Goal: Task Accomplishment & Management: Manage account settings

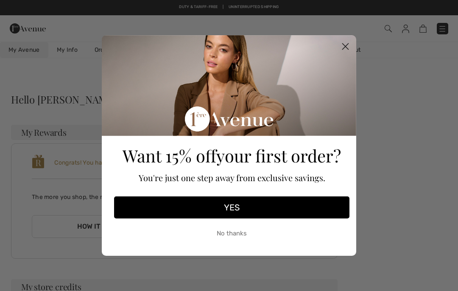
click at [244, 236] on button "No thanks" at bounding box center [231, 232] width 235 height 21
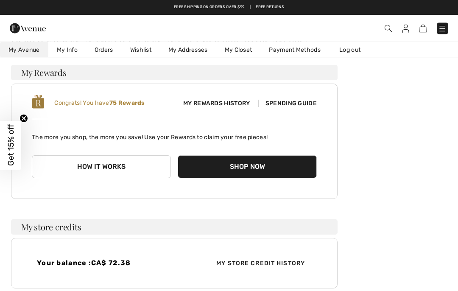
scroll to position [57, 0]
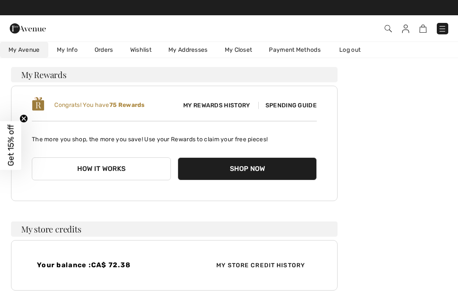
click at [108, 51] on link "Orders" at bounding box center [104, 50] width 36 height 16
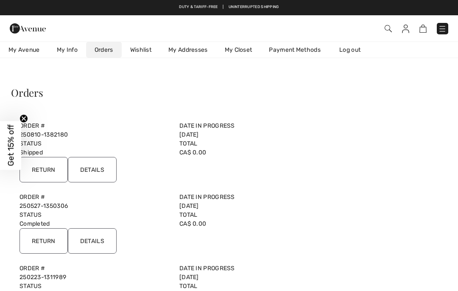
scroll to position [0, 0]
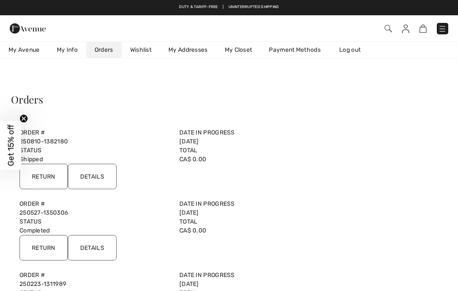
click at [44, 171] on input "Return" at bounding box center [43, 176] width 48 height 25
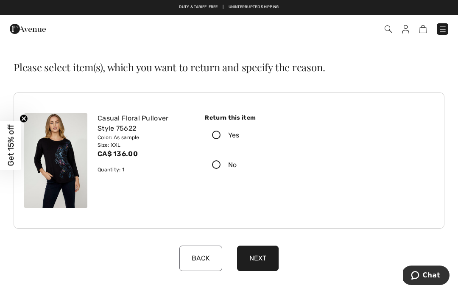
click at [220, 137] on icon at bounding box center [216, 135] width 22 height 9
click at [239, 137] on input "Yes" at bounding box center [242, 134] width 6 height 25
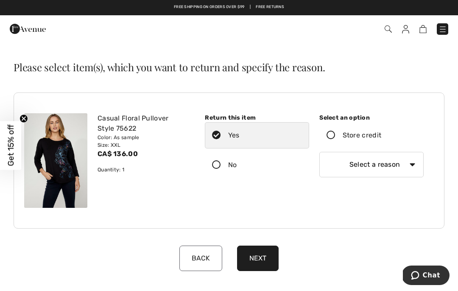
click at [414, 160] on select "Select a reason I received the wrong product or size My order arrived too late …" at bounding box center [371, 164] width 104 height 25
click at [333, 139] on icon at bounding box center [330, 135] width 22 height 9
click at [381, 139] on input "Store credit" at bounding box center [384, 134] width 6 height 25
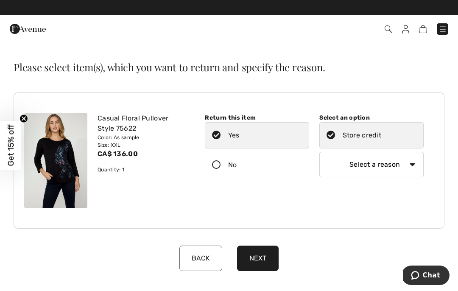
click at [417, 162] on select "Select a reason I received the wrong product or size My order arrived too late …" at bounding box center [371, 164] width 104 height 25
select select "4"
click at [267, 257] on button "Next" at bounding box center [258, 257] width 42 height 25
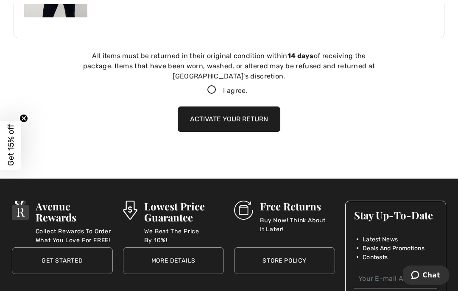
scroll to position [190, 0]
click at [215, 94] on icon at bounding box center [211, 90] width 22 height 9
click at [247, 93] on input "I agree." at bounding box center [250, 90] width 6 height 6
checkbox input "true"
click at [261, 116] on button "Activate your return" at bounding box center [228, 118] width 103 height 25
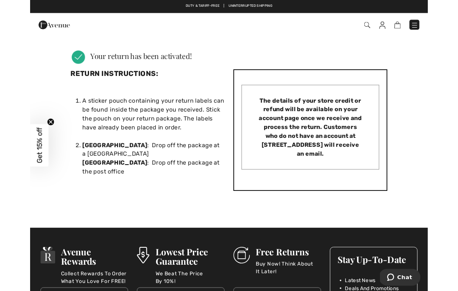
scroll to position [251, 0]
